Goal: Task Accomplishment & Management: Complete application form

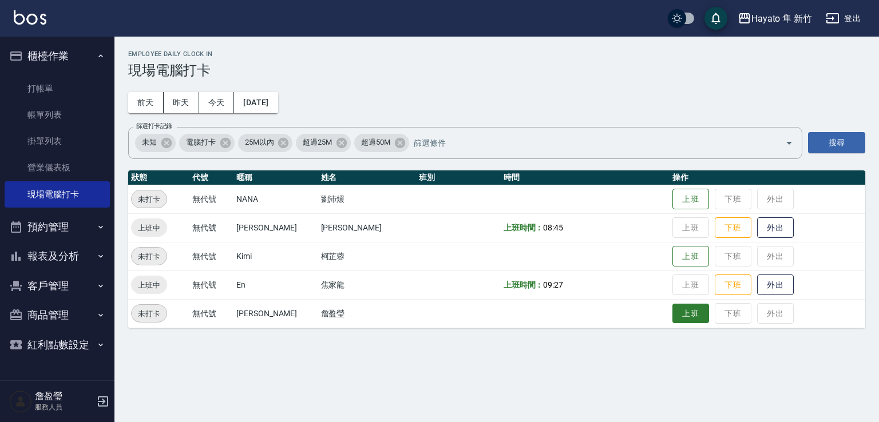
click at [672, 314] on button "上班" at bounding box center [690, 314] width 37 height 20
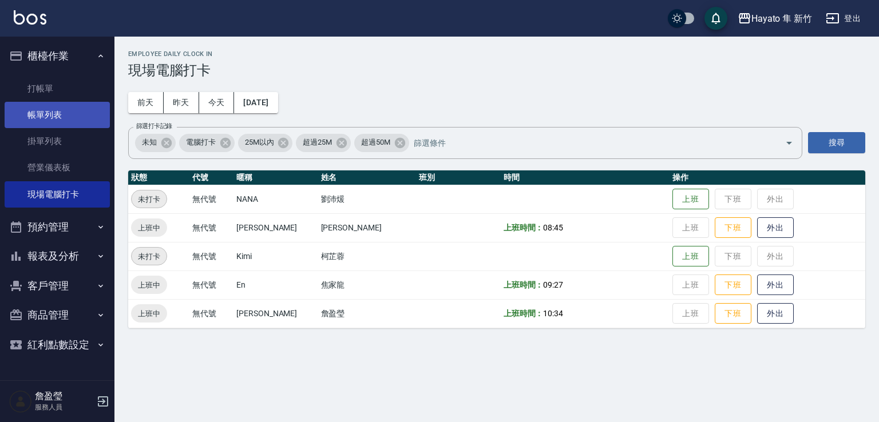
click at [73, 108] on link "帳單列表" at bounding box center [57, 115] width 105 height 26
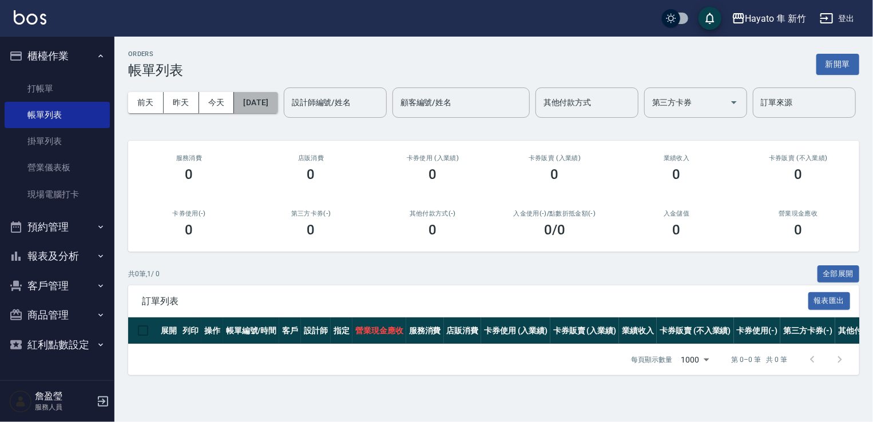
click at [266, 112] on button "[DATE]" at bounding box center [255, 102] width 43 height 21
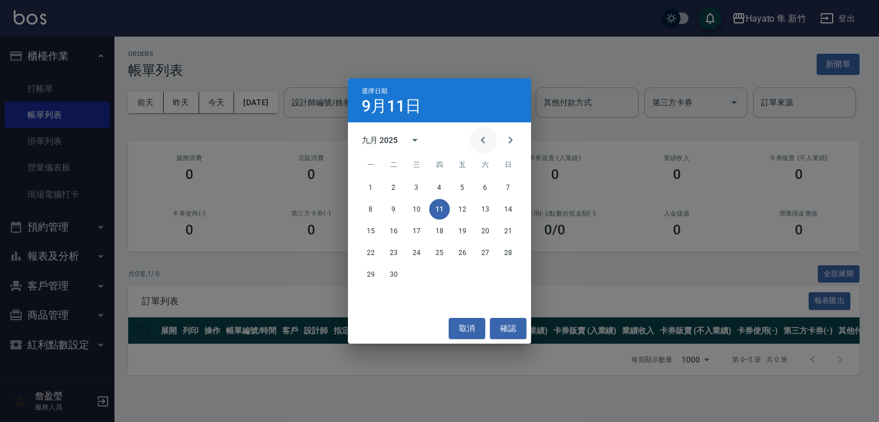
click at [489, 143] on icon "Previous month" at bounding box center [483, 140] width 14 height 14
click at [370, 234] on button "11" at bounding box center [371, 231] width 21 height 21
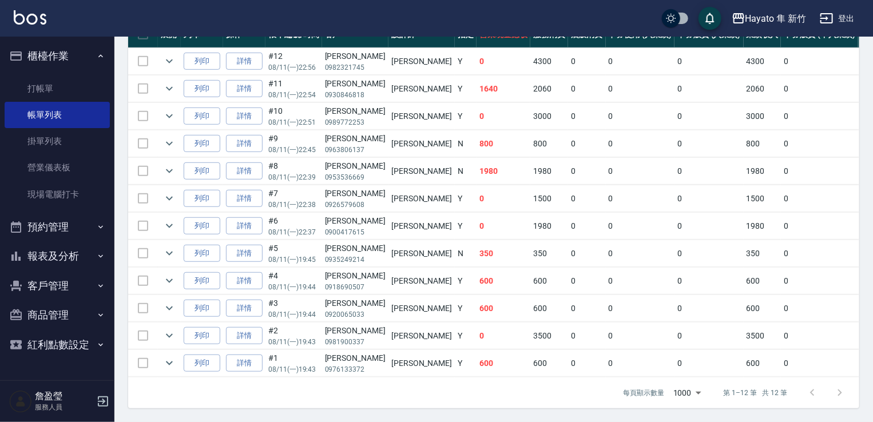
scroll to position [282, 0]
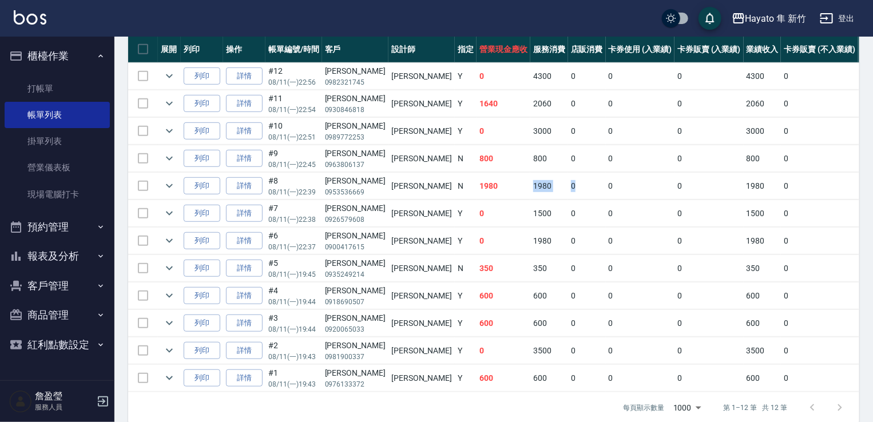
drag, startPoint x: 466, startPoint y: 222, endPoint x: 520, endPoint y: 218, distance: 53.4
click at [520, 200] on tr "列印 詳情 #8 08/11 (一) 22:39 林[PERSON_NAME] 0953536669 [PERSON_NAME] N 1980 1980 0 …" at bounding box center [676, 186] width 1097 height 27
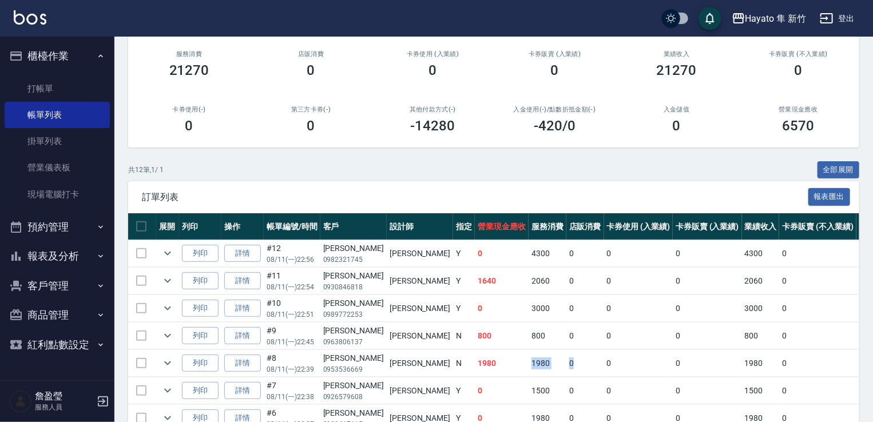
scroll to position [0, 0]
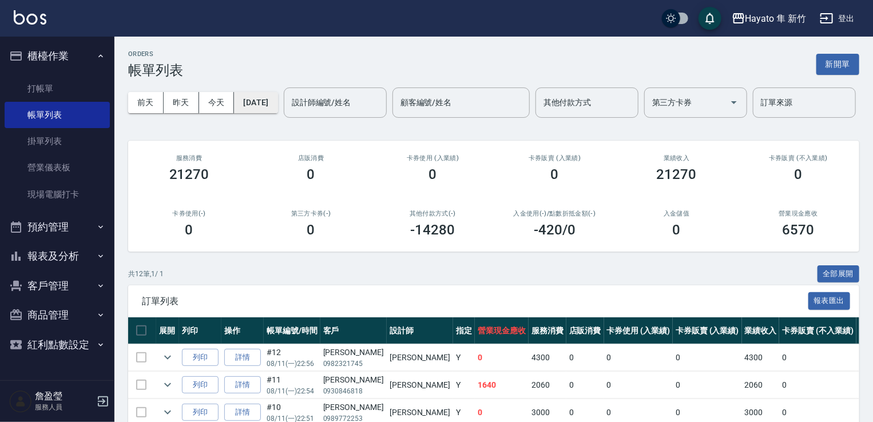
click at [278, 108] on button "[DATE]" at bounding box center [255, 102] width 43 height 21
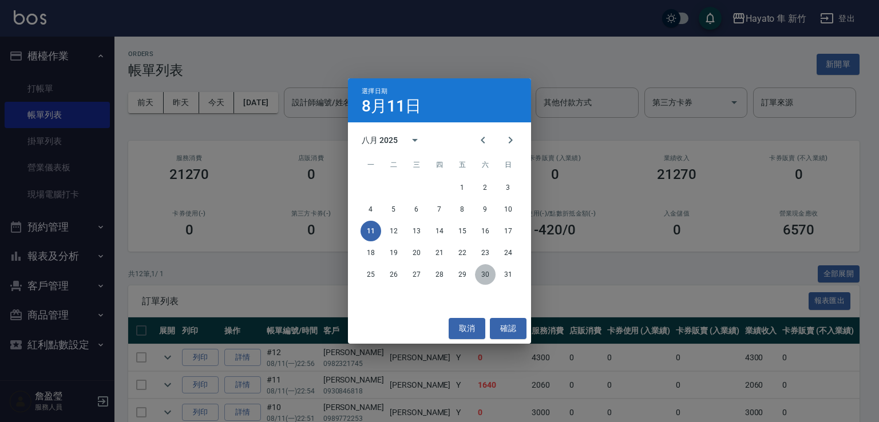
click at [486, 278] on button "30" at bounding box center [485, 274] width 21 height 21
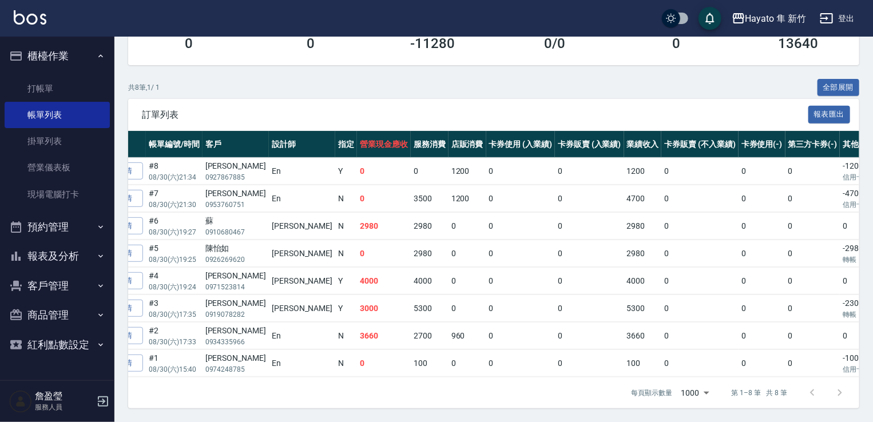
scroll to position [230, 0]
drag, startPoint x: 325, startPoint y: 378, endPoint x: 204, endPoint y: 387, distance: 121.2
click at [204, 387] on div "每頁顯示數量 1000 1000 第 1–8 筆 共 8 筆" at bounding box center [493, 393] width 731 height 31
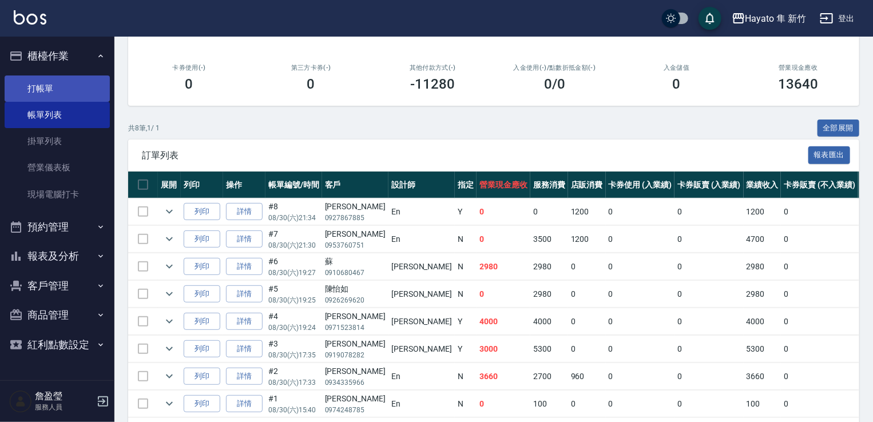
scroll to position [1, 0]
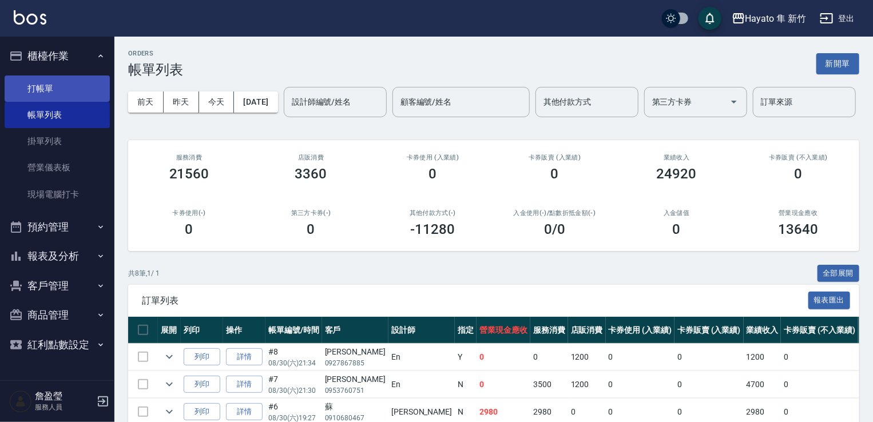
click at [78, 87] on link "打帳單" at bounding box center [57, 89] width 105 height 26
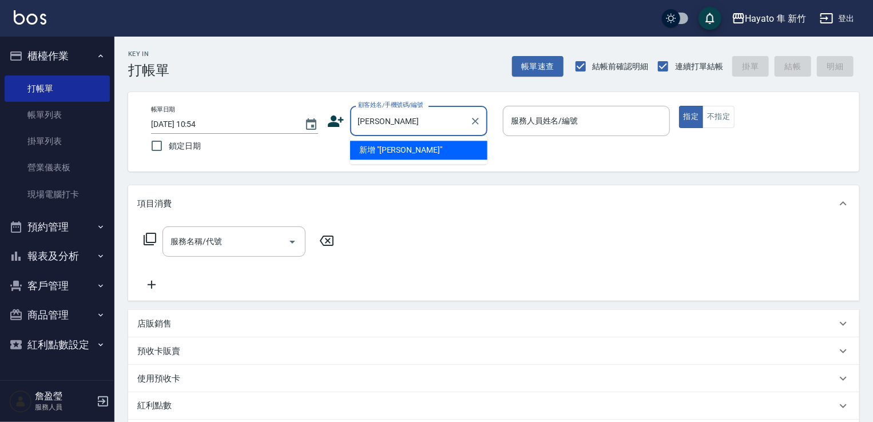
click at [434, 150] on li "新增 "[PERSON_NAME]"" at bounding box center [418, 150] width 137 height 19
click at [426, 119] on input "[PERSON_NAME]" at bounding box center [404, 121] width 98 height 20
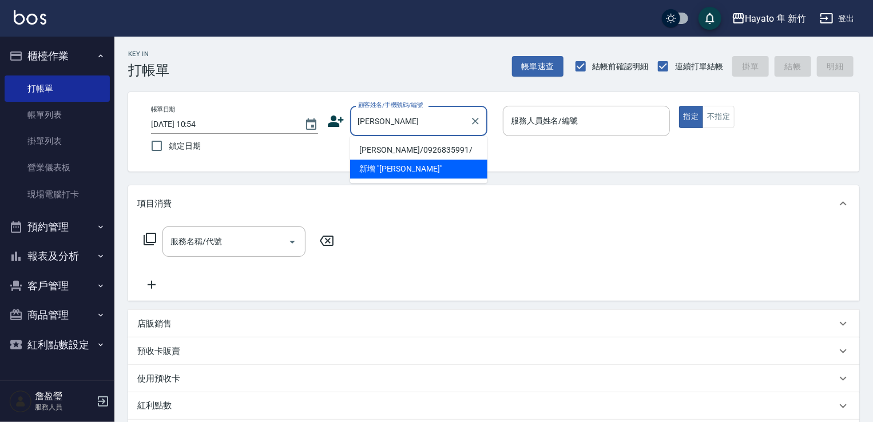
click at [428, 149] on li "[PERSON_NAME]/0926835991/" at bounding box center [418, 150] width 137 height 19
type input "[PERSON_NAME]/0926835991/"
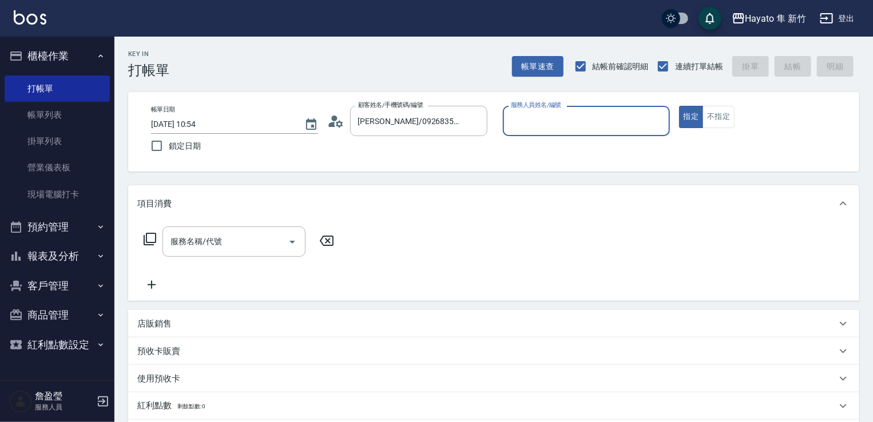
type input "En(無代號)"
click at [290, 239] on icon "Open" at bounding box center [293, 242] width 14 height 14
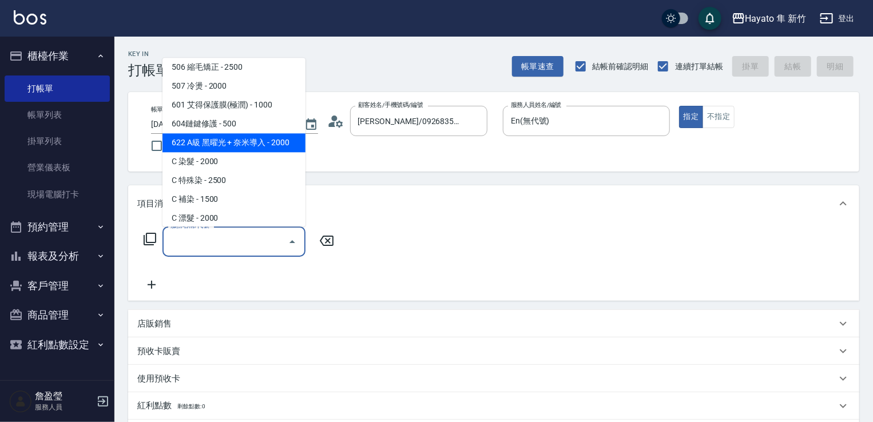
scroll to position [199, 0]
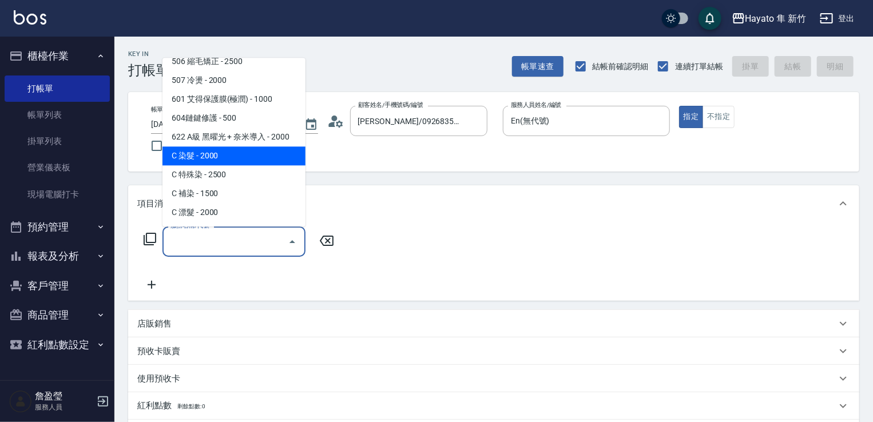
click at [252, 162] on span "C 染髮 - 2000" at bounding box center [234, 156] width 143 height 19
type input "C 染髮(701)"
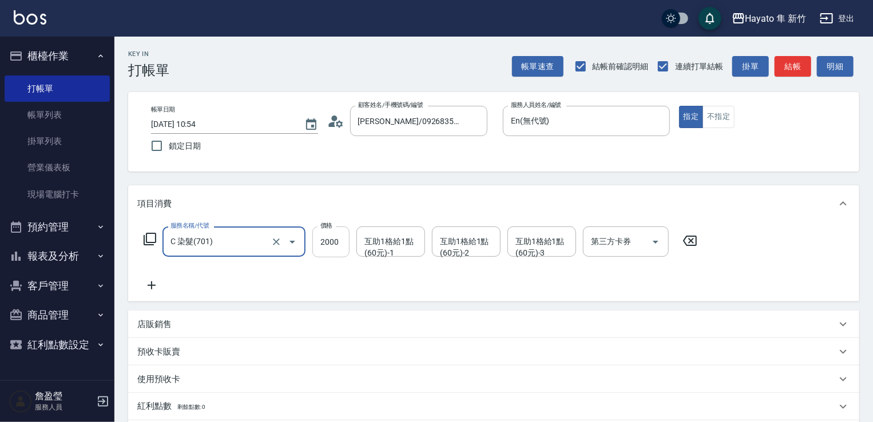
click at [337, 239] on input "2000" at bounding box center [330, 242] width 37 height 31
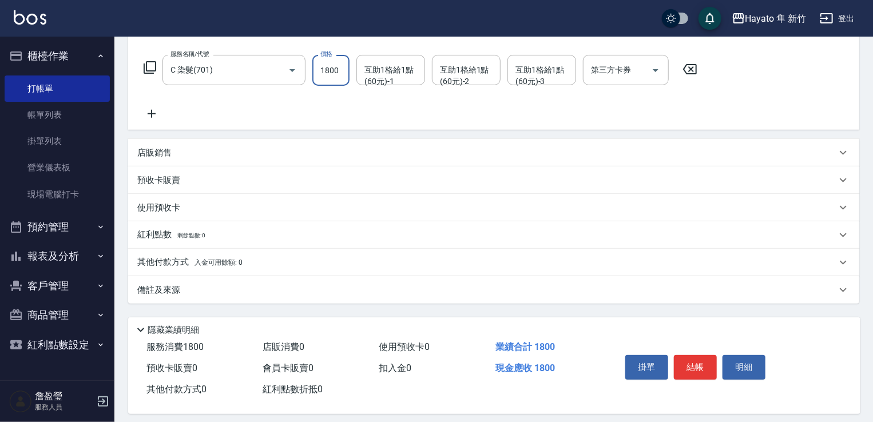
type input "1800"
click at [231, 289] on div "備註及來源" at bounding box center [486, 290] width 699 height 12
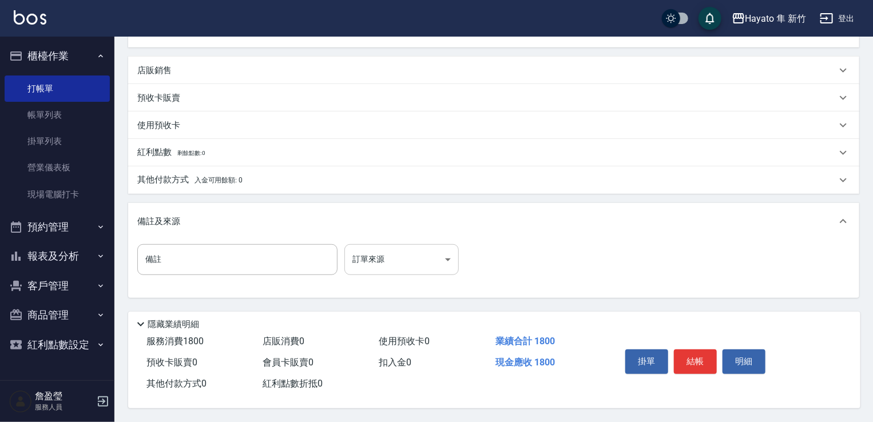
scroll to position [258, 0]
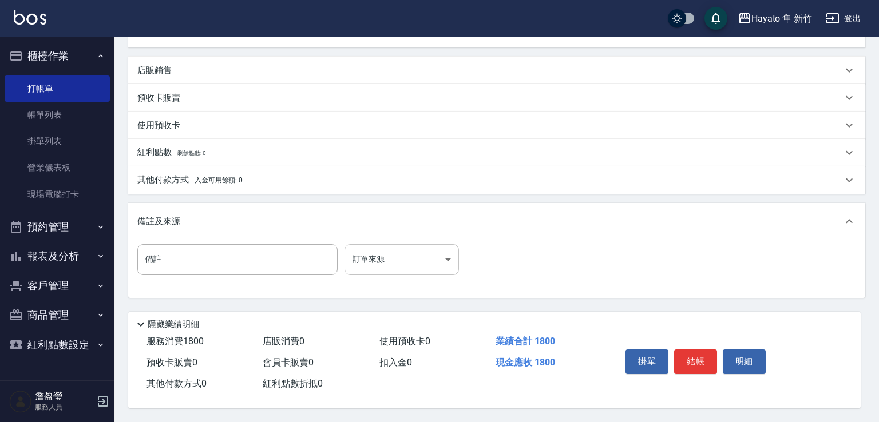
click at [451, 264] on body "Hayato 隼 新竹 登出 櫃檯作業 打帳單 帳單列表 掛單列表 營業儀表板 現場電腦打卡 預約管理 預約管理 報表及分析 報表目錄 店家日報表 互助日報表…" at bounding box center [439, 84] width 879 height 676
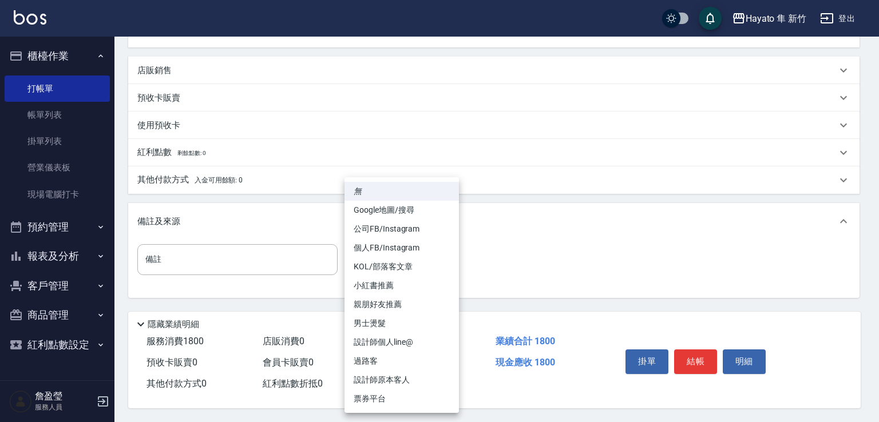
click at [403, 382] on li "設計師原本客人" at bounding box center [402, 380] width 114 height 19
type input "設計師原本客人"
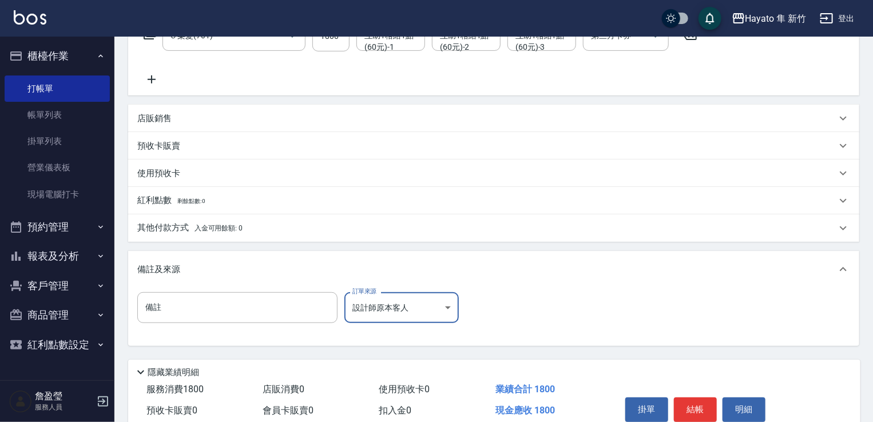
scroll to position [144, 0]
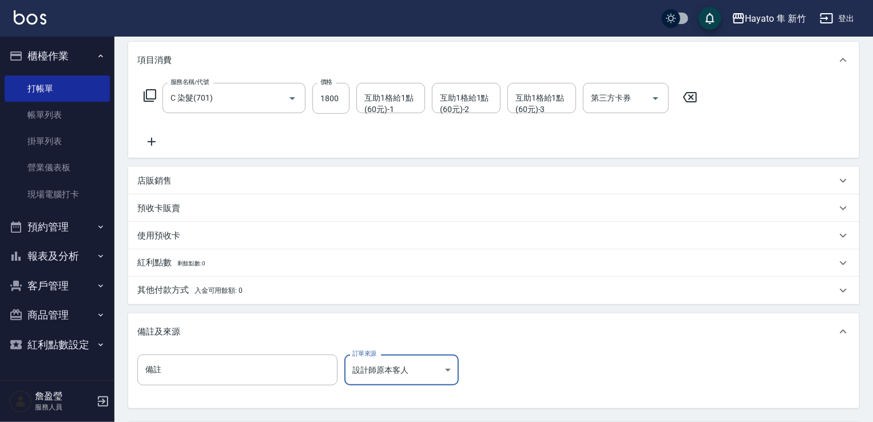
click at [263, 285] on div "其他付款方式 入金可用餘額: 0" at bounding box center [486, 290] width 699 height 13
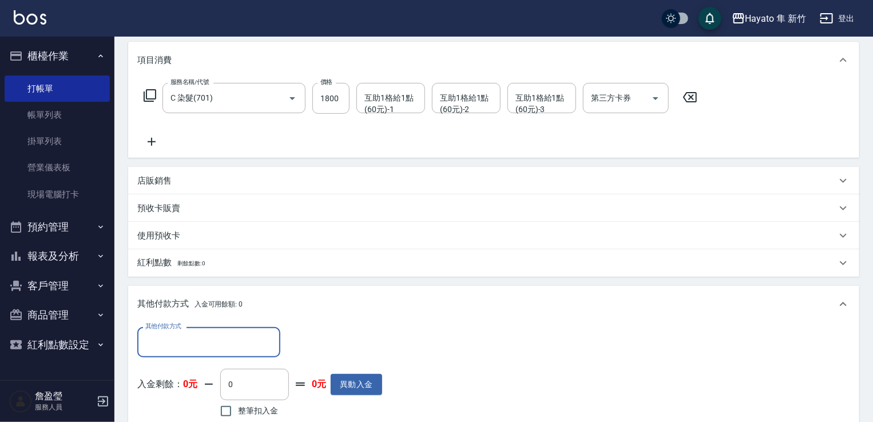
scroll to position [0, 0]
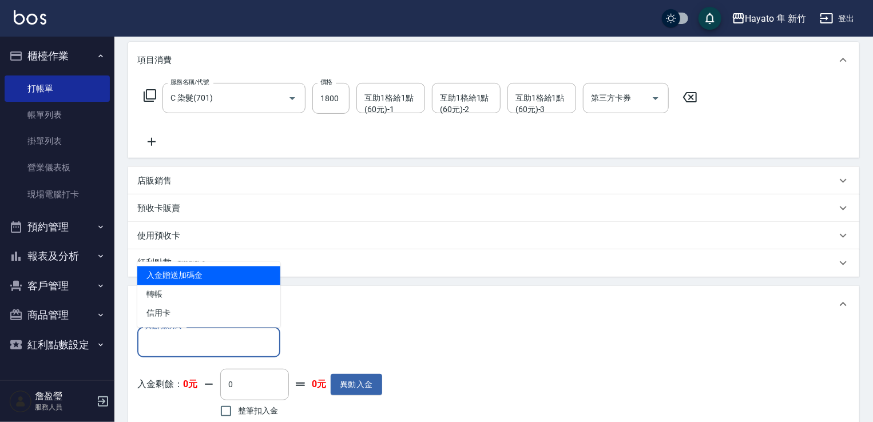
click at [207, 336] on input "其他付款方式" at bounding box center [209, 343] width 133 height 20
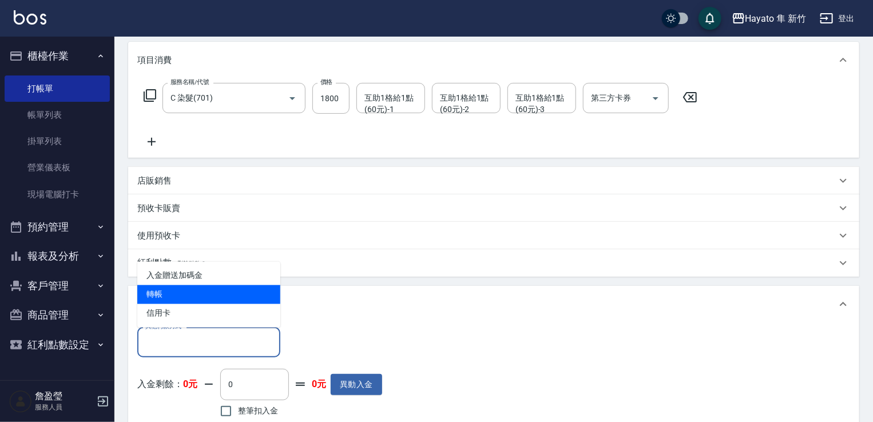
click at [187, 289] on span "轉帳" at bounding box center [208, 295] width 143 height 19
type input "轉帳"
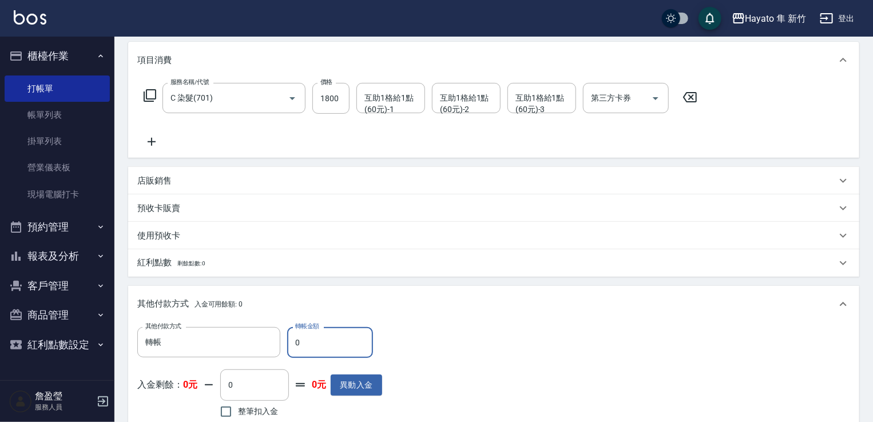
drag, startPoint x: 320, startPoint y: 341, endPoint x: 298, endPoint y: 349, distance: 23.4
click at [295, 351] on input "0" at bounding box center [330, 342] width 86 height 31
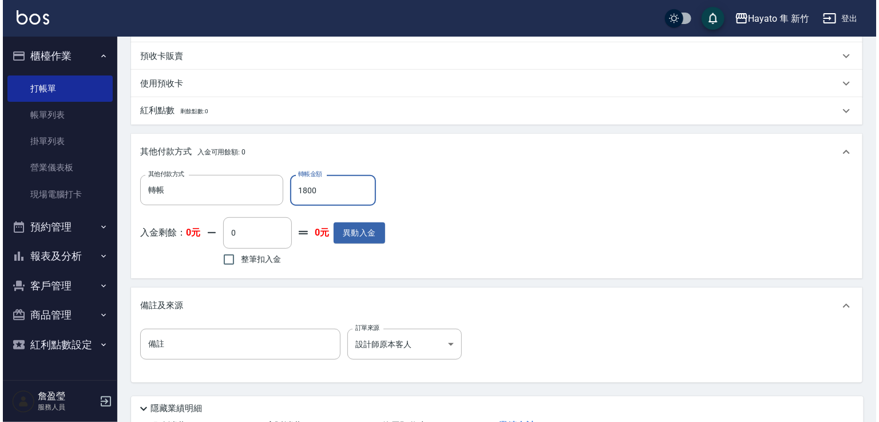
scroll to position [373, 0]
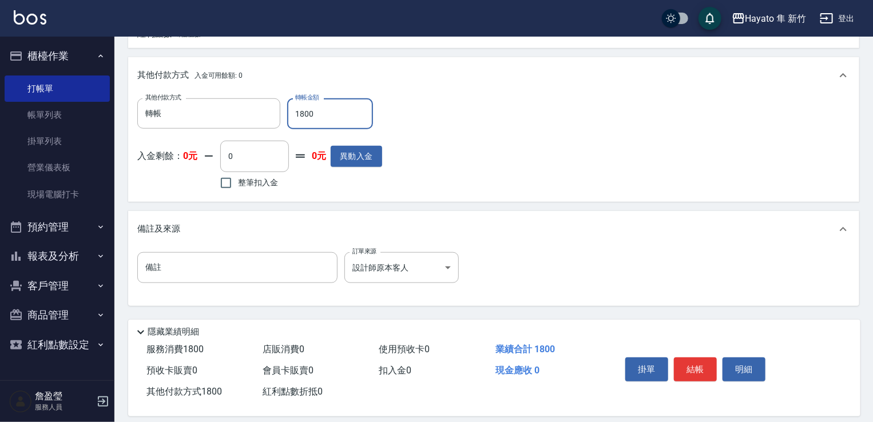
type input "1800"
click at [579, 318] on div "Key In 打帳單 帳單速查 結帳前確認明細 連續打單結帳 掛單 結帳 明細 帳單日期 [DATE] 10:54 鎖定日期 顧客姓名/手機號碼/編號 [PE…" at bounding box center [493, 47] width 759 height 766
click at [692, 371] on button "結帳" at bounding box center [695, 370] width 43 height 24
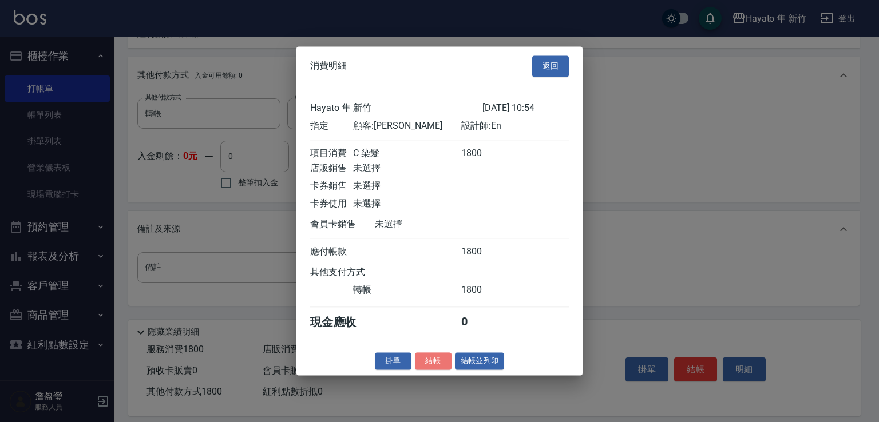
click at [432, 370] on button "結帳" at bounding box center [433, 362] width 37 height 18
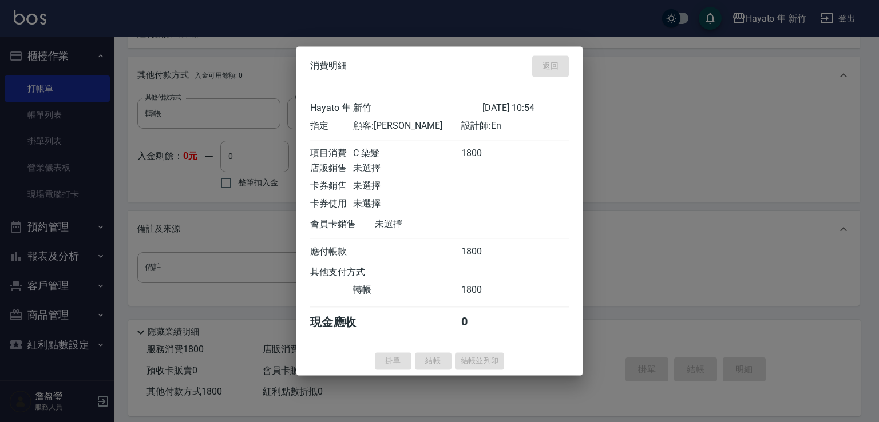
type input "[DATE] 10:55"
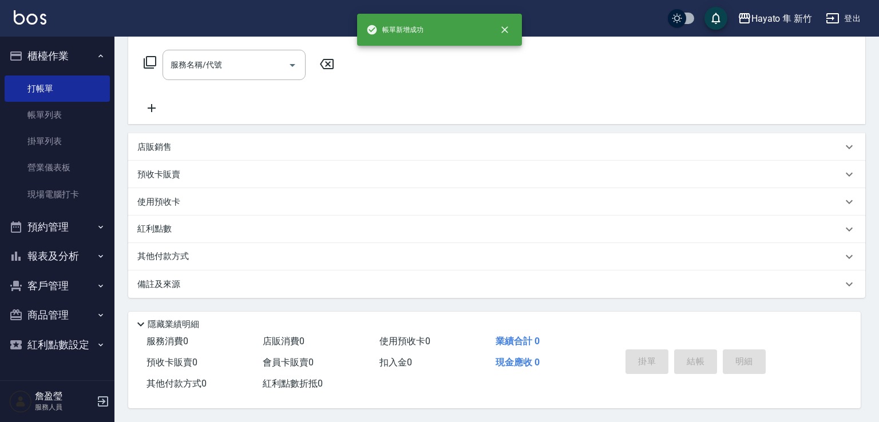
scroll to position [0, 0]
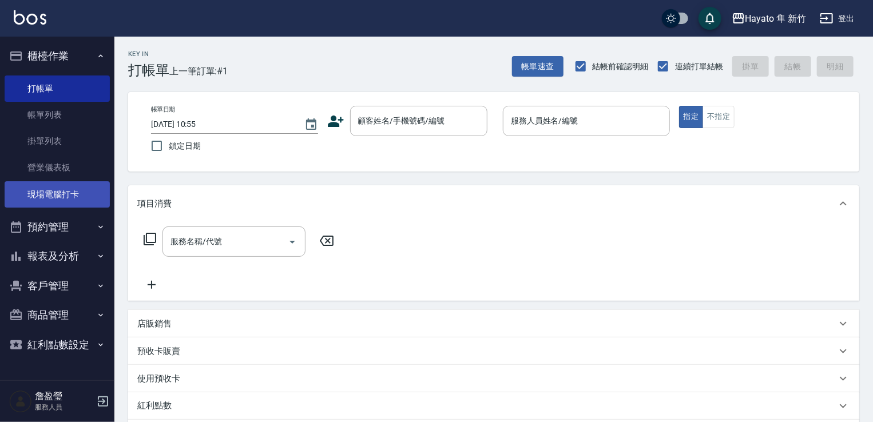
click at [66, 197] on link "現場電腦打卡" at bounding box center [57, 194] width 105 height 26
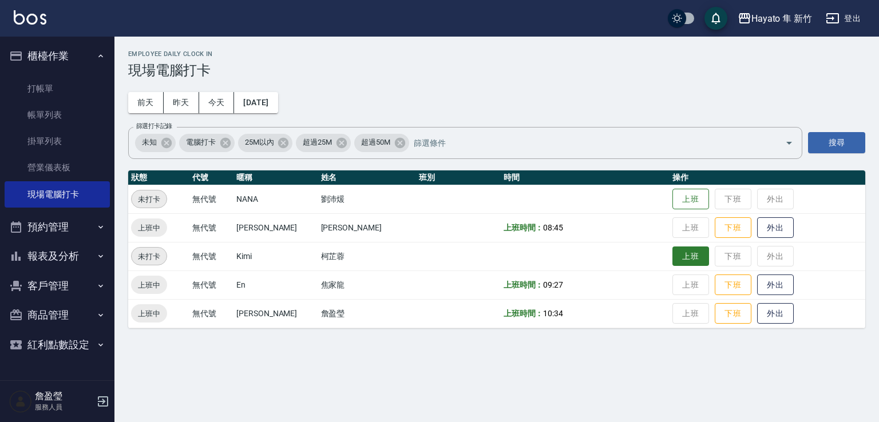
click at [676, 262] on button "上班" at bounding box center [690, 257] width 37 height 20
click at [73, 255] on button "報表及分析" at bounding box center [57, 257] width 105 height 30
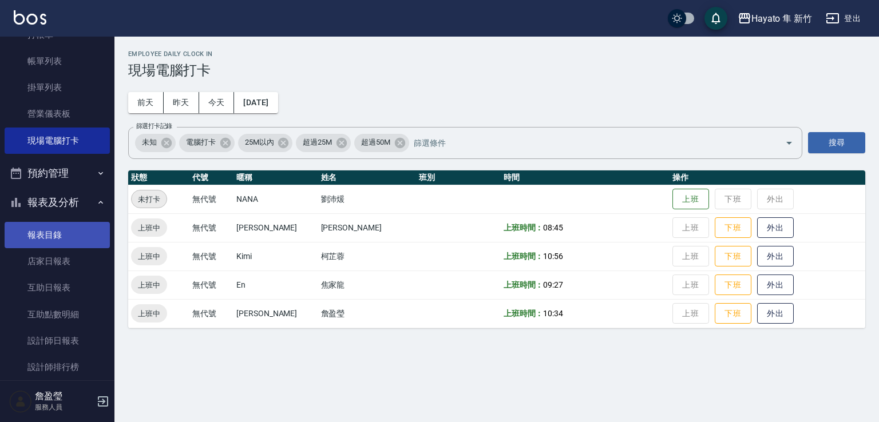
scroll to position [172, 0]
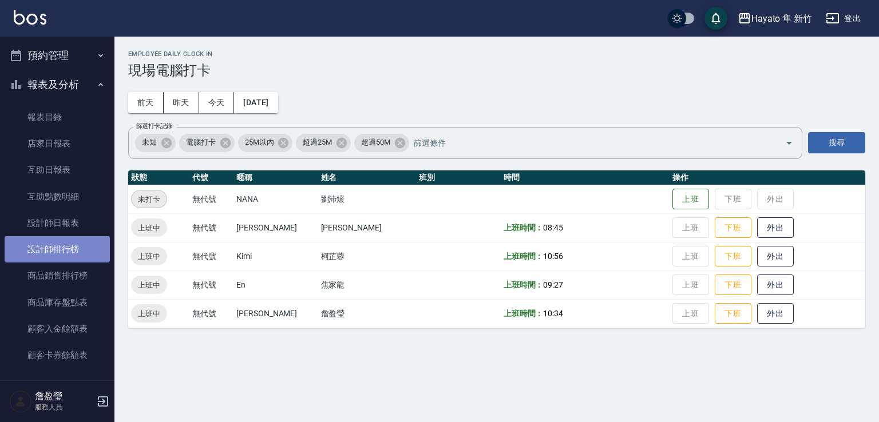
click at [82, 243] on link "設計師排行榜" at bounding box center [57, 249] width 105 height 26
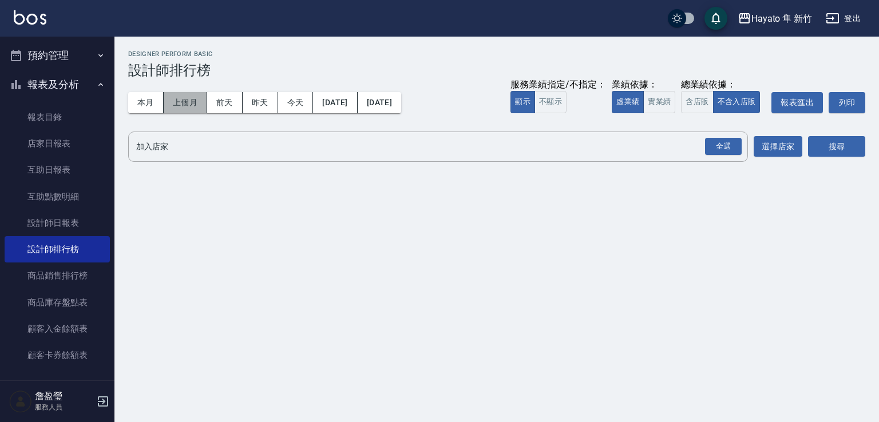
click at [187, 100] on button "上個月" at bounding box center [185, 102] width 43 height 21
click at [703, 146] on button "全選" at bounding box center [723, 147] width 41 height 22
click at [730, 154] on div "全選" at bounding box center [723, 147] width 37 height 18
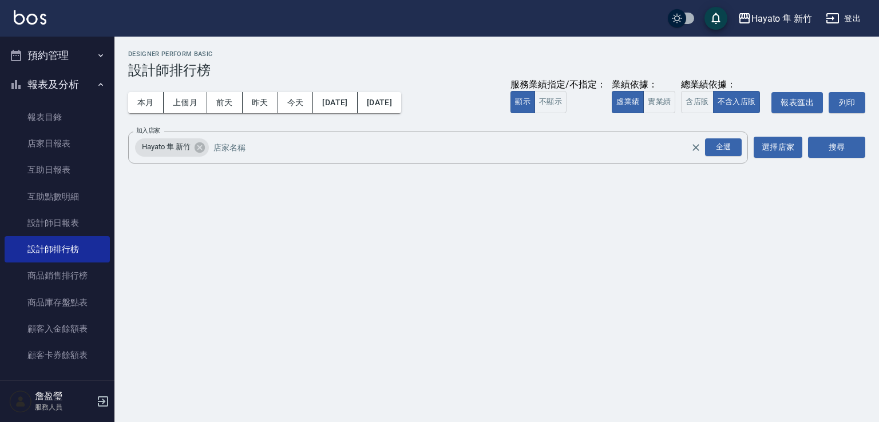
click at [839, 161] on div "搜尋" at bounding box center [836, 148] width 57 height 32
click at [840, 155] on button "搜尋" at bounding box center [836, 147] width 57 height 21
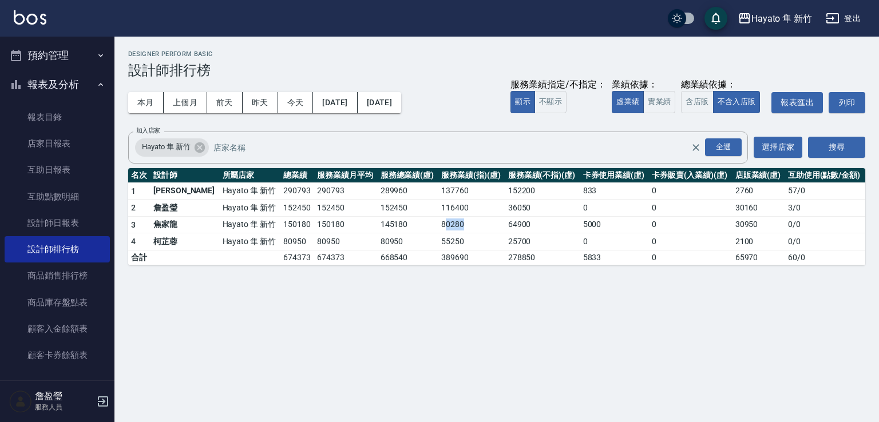
drag, startPoint x: 421, startPoint y: 229, endPoint x: 450, endPoint y: 228, distance: 28.6
click at [450, 228] on td "80280" at bounding box center [471, 224] width 67 height 17
click at [403, 323] on div "Hayato 隼 新竹 [DATE] - [DATE] 設計師排行榜 列印時間： [DATE][PHONE_NUMBER]:58 Designer Perfo…" at bounding box center [439, 211] width 879 height 422
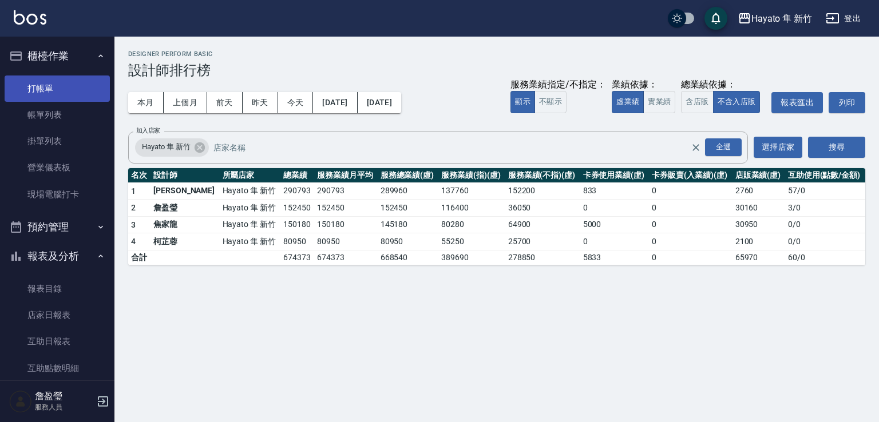
click at [60, 83] on link "打帳單" at bounding box center [57, 89] width 105 height 26
